Goal: Use online tool/utility: Utilize a website feature to perform a specific function

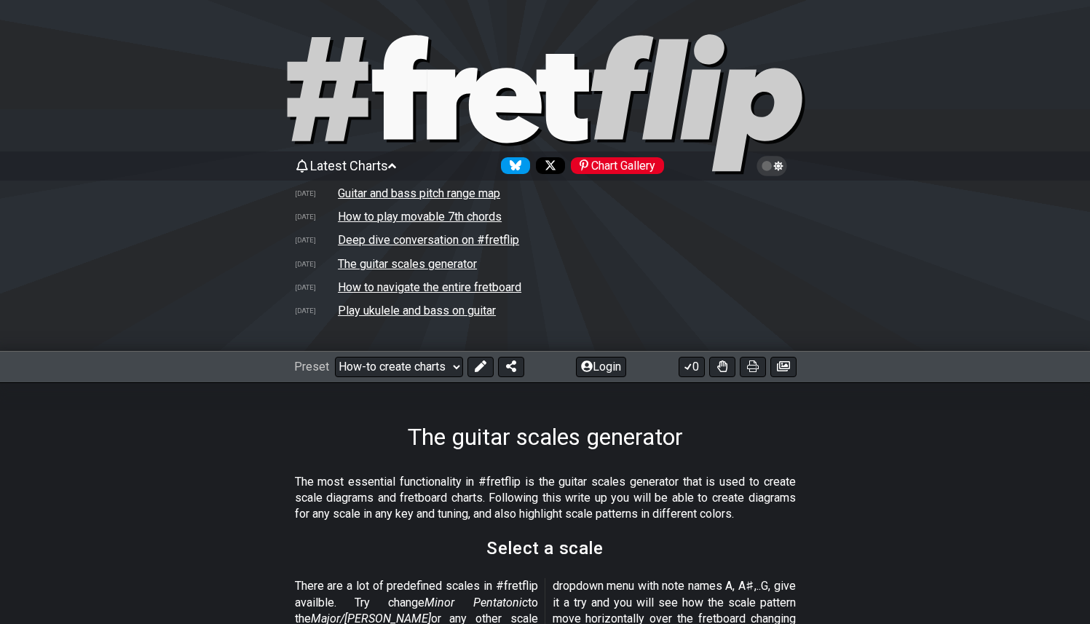
select select "/guitar-scales-generator"
select select "Major Pentatonic"
select select "C"
select select "A"
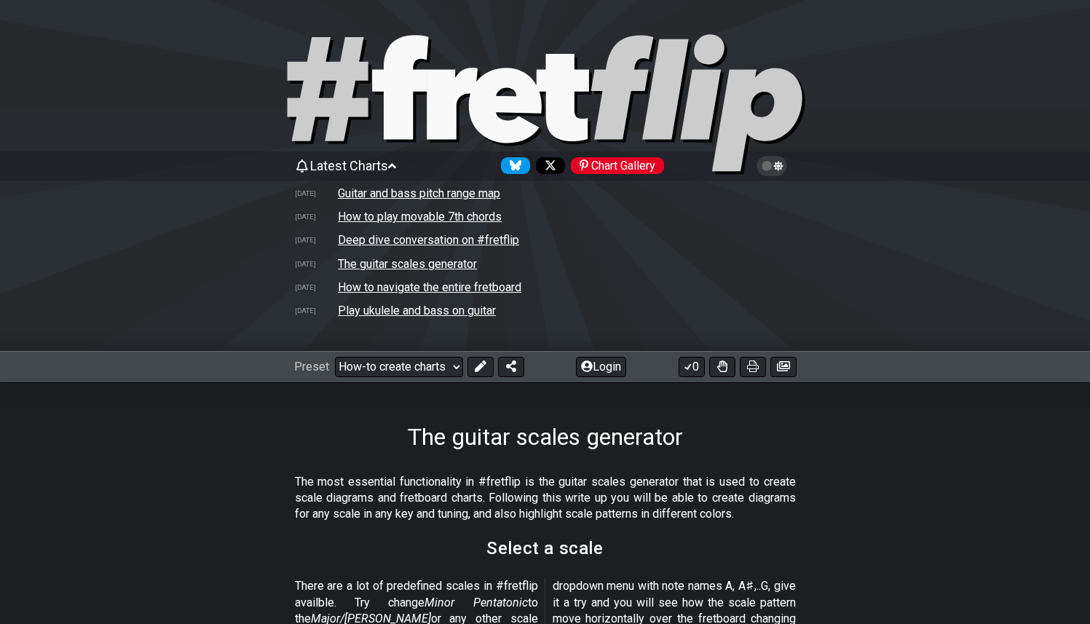
scroll to position [303, 0]
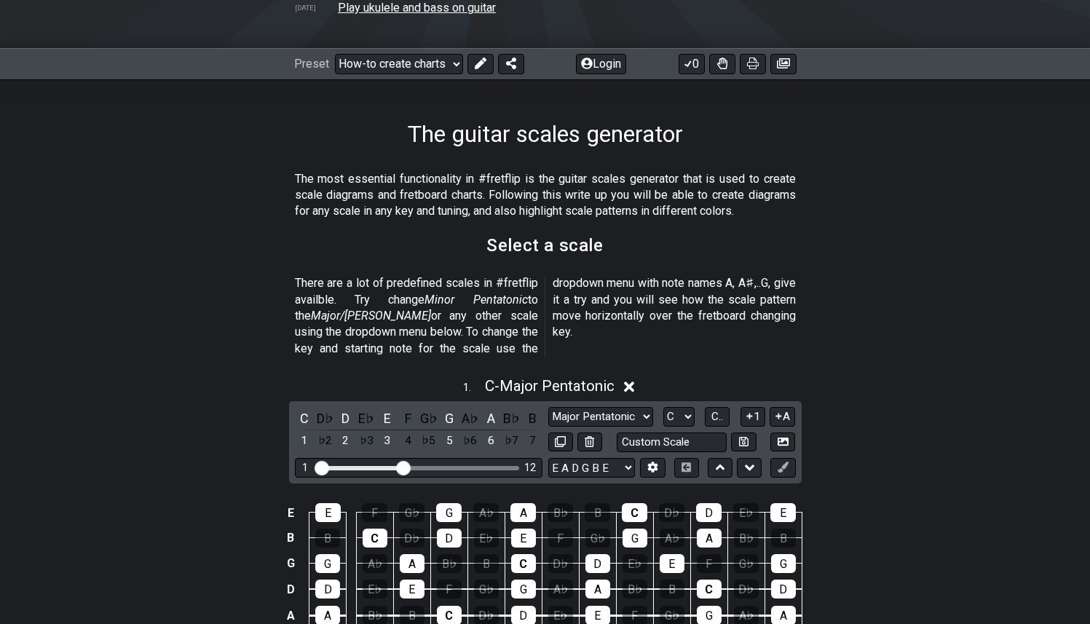
click at [890, 413] on div "1 . C - Major Pentatonic C D♭ D E♭ E F G♭ G A♭ A B♭ B 1 ♭2 2 ♭3 3 4 ♭5 5 ♭6 6 ♭…" at bounding box center [545, 528] width 1090 height 320
click at [416, 55] on select "Welcome to #fretflip! Notes Explained Custom Preset Minor Pentatonic Major Pent…" at bounding box center [399, 64] width 128 height 20
click at [335, 54] on select "Welcome to #fretflip! Notes Explained Custom Preset Minor Pentatonic Major Pent…" at bounding box center [399, 64] width 128 height 20
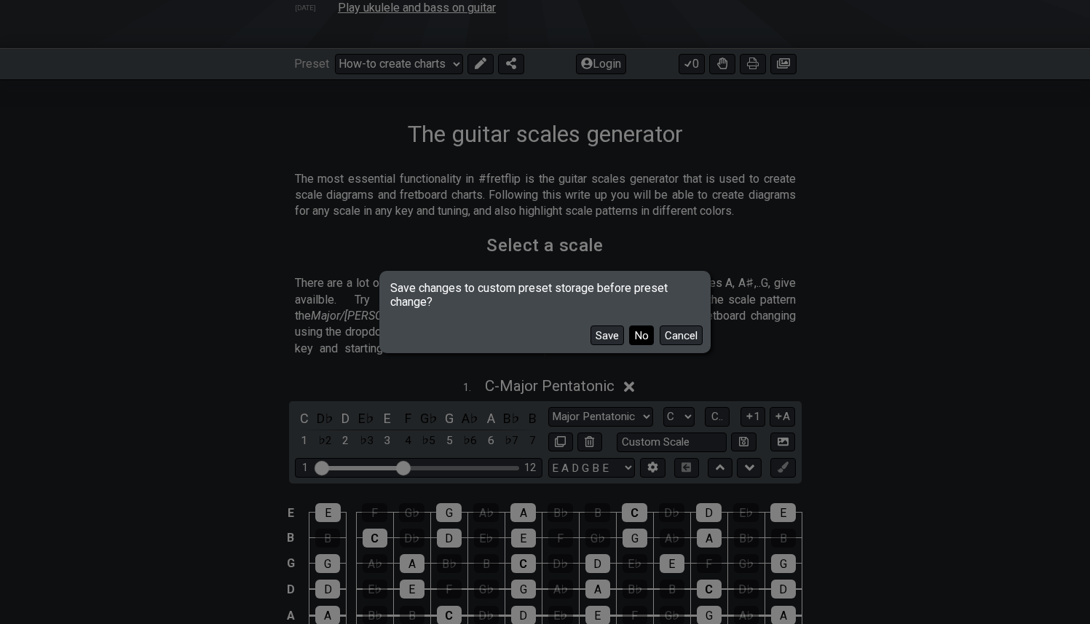
click at [648, 338] on button "No" at bounding box center [641, 335] width 25 height 20
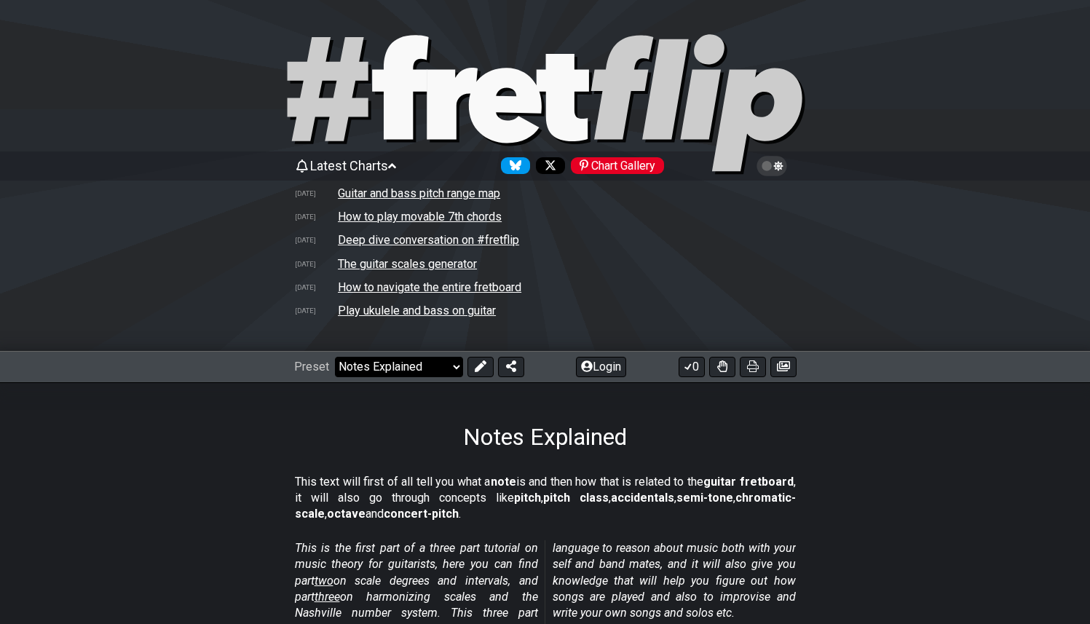
click at [429, 366] on select "Welcome to #fretflip! Notes Explained Custom Preset Minor Pentatonic Major Pent…" at bounding box center [399, 367] width 128 height 20
click at [335, 357] on select "Welcome to #fretflip! Notes Explained Custom Preset Minor Pentatonic Major Pent…" at bounding box center [399, 367] width 128 height 20
select select "/common-guitar-chords"
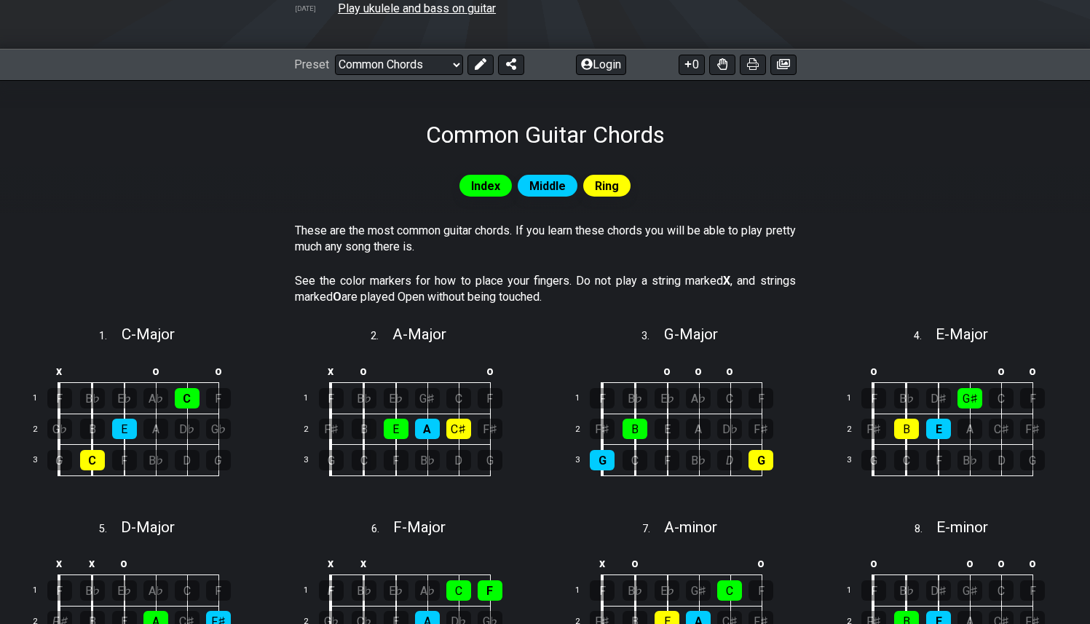
scroll to position [419, 0]
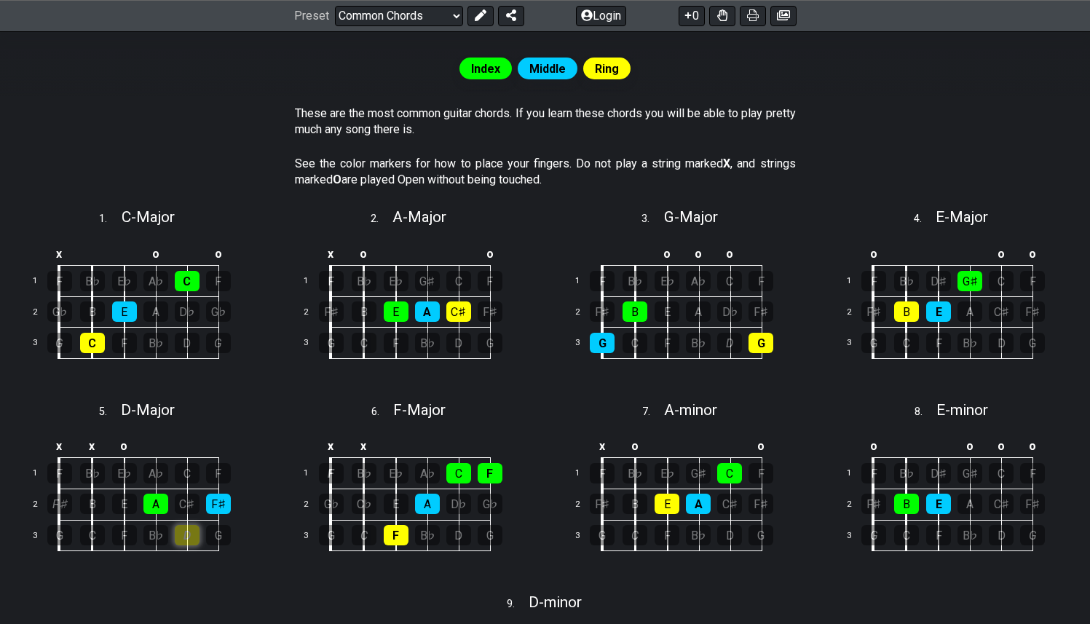
click at [192, 531] on div "D" at bounding box center [187, 535] width 25 height 20
click at [185, 536] on div "D" at bounding box center [187, 535] width 25 height 20
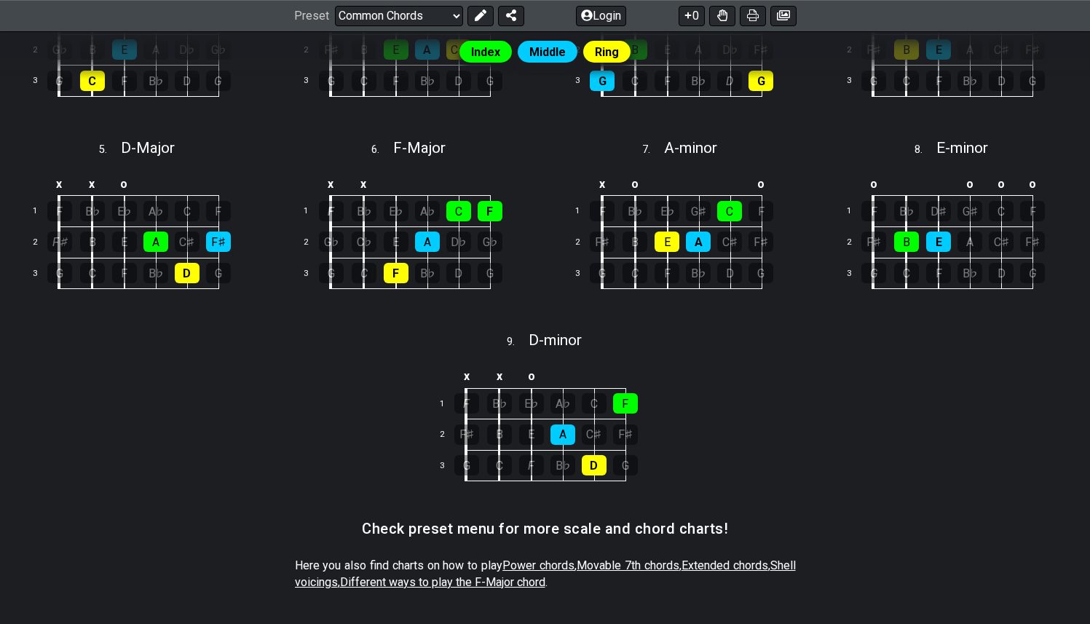
scroll to position [488, 0]
